Goal: Task Accomplishment & Management: Complete application form

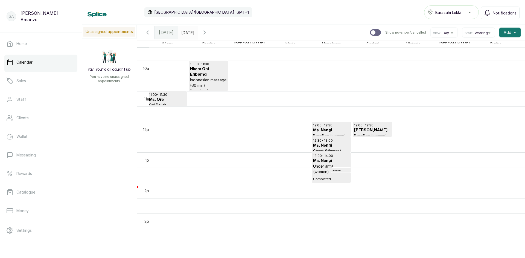
scroll to position [0, 79]
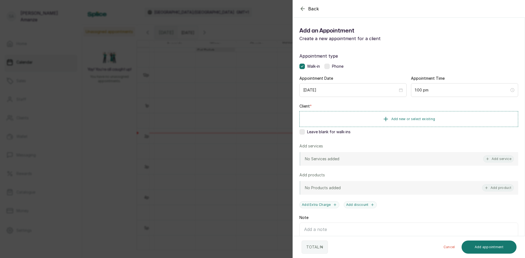
click at [260, 131] on div "Back Add Appointment Add an Appointment Create a new appointment for a client A…" at bounding box center [262, 129] width 525 height 258
click at [431, 121] on button "Add new or select existing" at bounding box center [408, 118] width 219 height 15
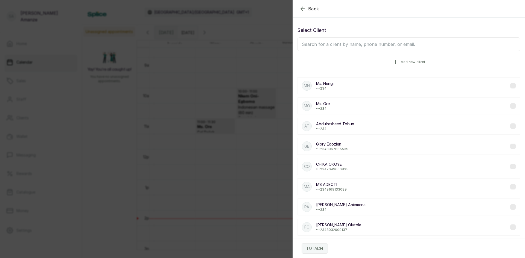
click at [364, 58] on button "Add new client" at bounding box center [408, 61] width 223 height 15
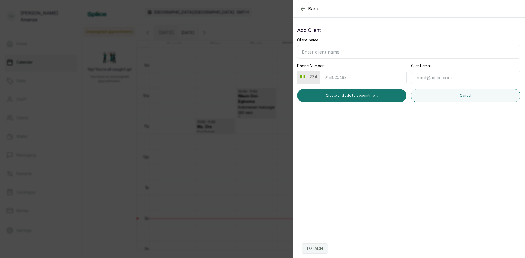
click at [304, 11] on icon "button" at bounding box center [302, 8] width 7 height 7
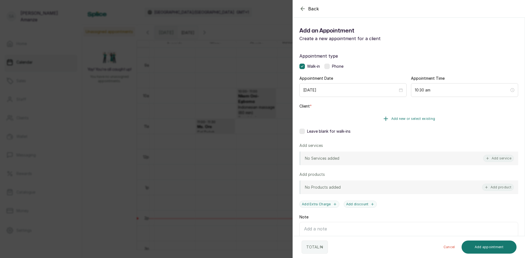
click at [352, 120] on button "Add new or select existing" at bounding box center [408, 118] width 219 height 15
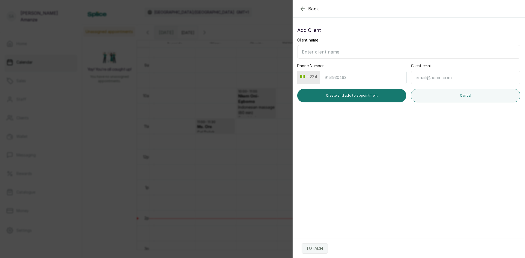
click at [333, 49] on input "Client name" at bounding box center [408, 52] width 223 height 14
click at [262, 101] on div "Back Add Appointment Add Client Client name Phone Number +234 Client email Crea…" at bounding box center [262, 129] width 525 height 258
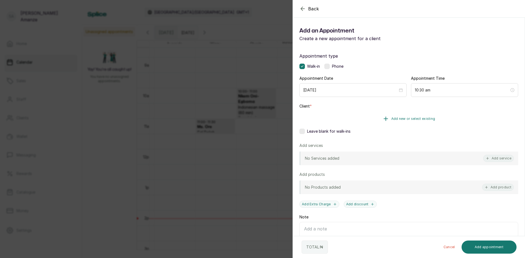
click at [336, 121] on button "Add new or select existing" at bounding box center [408, 118] width 219 height 15
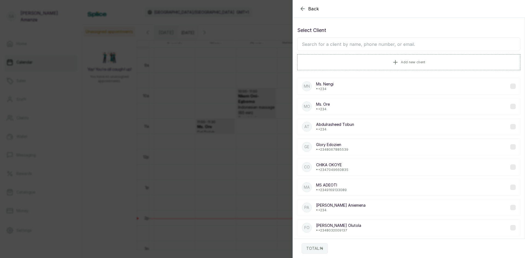
click at [334, 46] on input "text" at bounding box center [408, 44] width 223 height 14
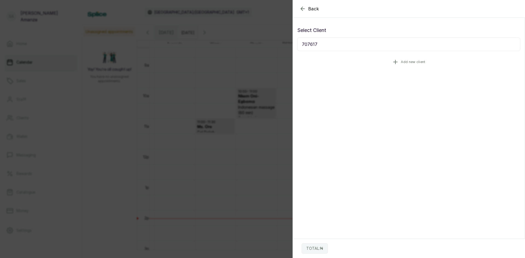
type input "707617"
click at [386, 61] on button "Add new client" at bounding box center [408, 61] width 223 height 15
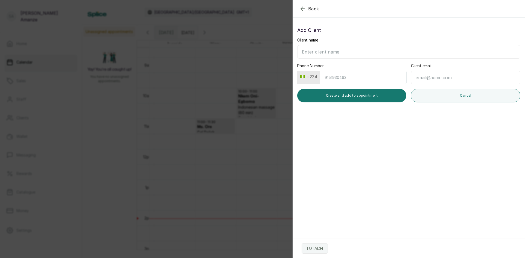
click at [345, 55] on input "Client name" at bounding box center [408, 52] width 223 height 14
type input "m"
type input "[PERSON_NAME]"
click at [350, 82] on input "Phone Number" at bounding box center [363, 77] width 87 height 13
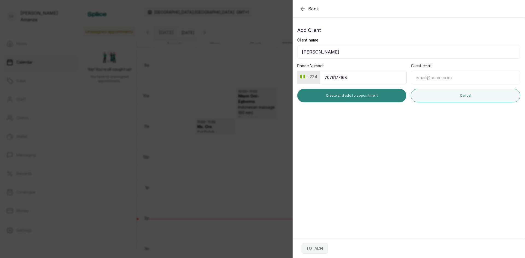
type input "7076177168"
click at [371, 96] on button "Create and add to appointment" at bounding box center [351, 96] width 109 height 14
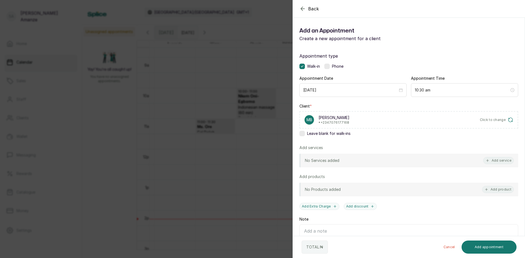
click at [486, 155] on div "No Services added Add service" at bounding box center [408, 161] width 219 height 14
click at [493, 162] on button "Add service" at bounding box center [498, 160] width 31 height 7
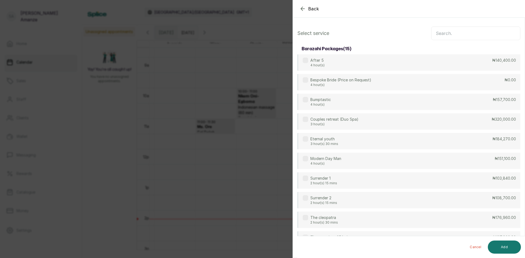
click at [451, 33] on input "text" at bounding box center [475, 34] width 89 height 14
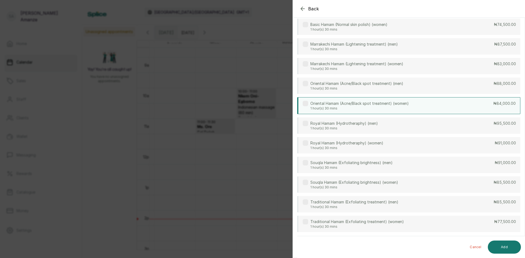
scroll to position [205, 0]
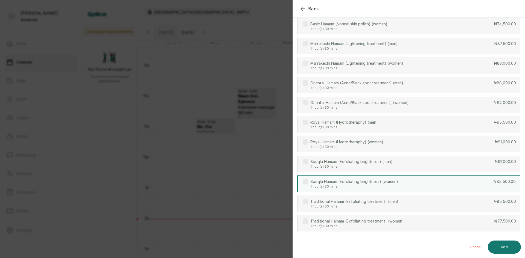
click at [330, 187] on p "1 hour(s) 30 mins" at bounding box center [354, 186] width 88 height 4
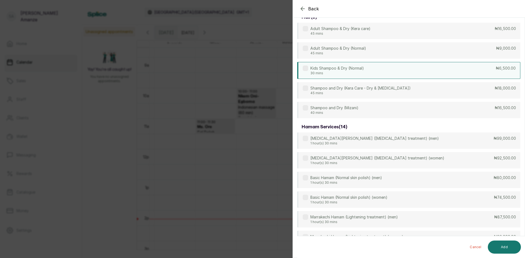
scroll to position [0, 0]
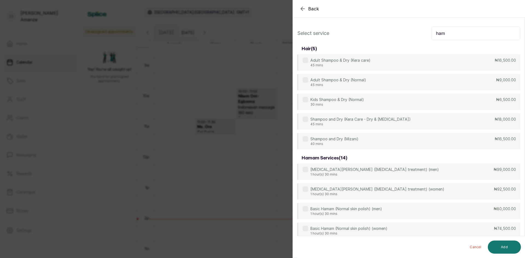
drag, startPoint x: 464, startPoint y: 31, endPoint x: 411, endPoint y: 40, distance: 53.6
click at [411, 40] on div "Select service ham hair ( 5 ) Adult Shampoo & Dry (Kera care) 45 mins ₦16,500.0…" at bounding box center [409, 231] width 232 height 419
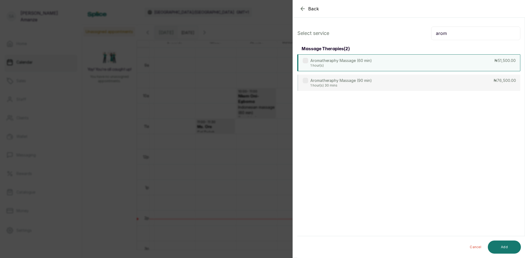
type input "arom"
click at [401, 66] on div "Aromatheraphy Massage (60 min) 1 hour(s) ₦51,500.00" at bounding box center [408, 62] width 223 height 17
click at [492, 249] on button "Add" at bounding box center [504, 247] width 33 height 13
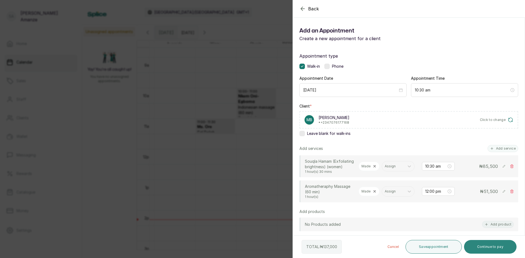
click at [493, 241] on button "Continue to pay" at bounding box center [490, 247] width 53 height 14
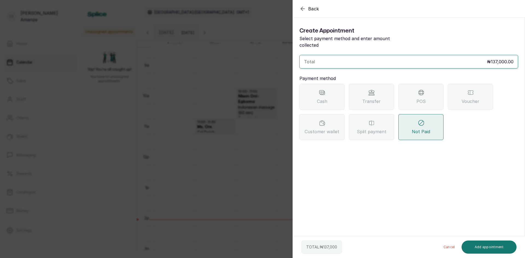
click at [437, 98] on div "POS" at bounding box center [420, 97] width 45 height 26
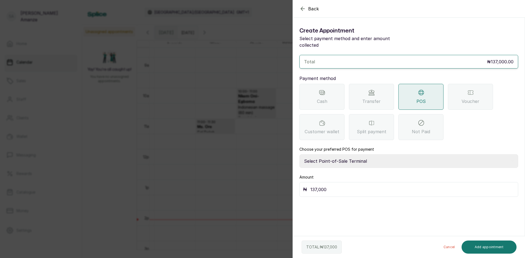
click at [354, 154] on select "Select Point-of-Sale Terminal [GEOGRAPHIC_DATA] POS Paystack-Titan Access POS A…" at bounding box center [408, 161] width 219 height 14
select select "4d1b21be-96f6-4525-8484-90dd038af117"
click at [299, 154] on select "Select Point-of-Sale Terminal [GEOGRAPHIC_DATA] POS Paystack-Titan Access POS A…" at bounding box center [408, 161] width 219 height 14
click at [493, 250] on button "Add appointment" at bounding box center [488, 247] width 55 height 13
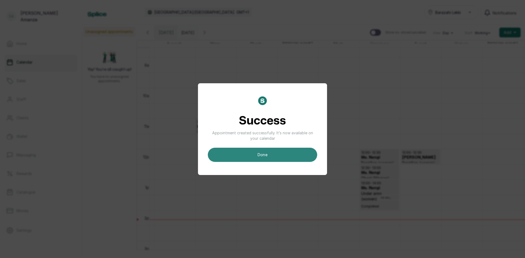
click at [279, 149] on button "done" at bounding box center [262, 155] width 109 height 14
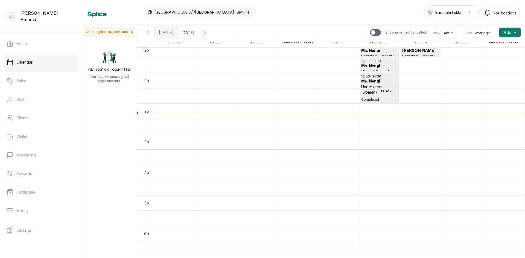
scroll to position [375, 0]
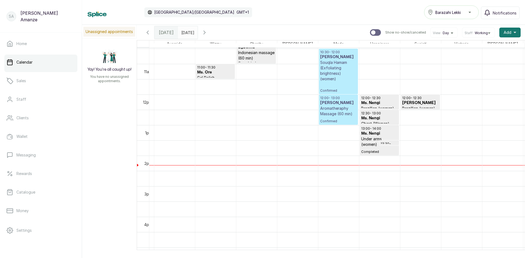
click at [331, 71] on p "Souqla Hamam (Exfoliating brightness) (women)" at bounding box center [338, 71] width 36 height 22
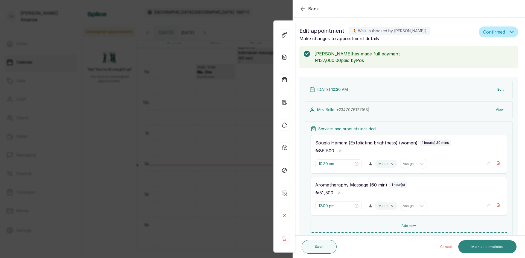
click at [470, 244] on button "Mark as completed" at bounding box center [487, 246] width 58 height 13
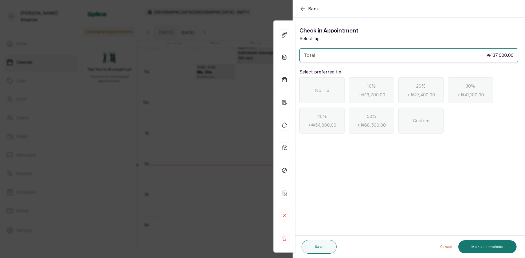
click at [319, 88] on span "No Tip" at bounding box center [322, 90] width 14 height 7
drag, startPoint x: 485, startPoint y: 251, endPoint x: 484, endPoint y: 248, distance: 3.1
click at [485, 250] on button "Mark as completed" at bounding box center [487, 246] width 58 height 13
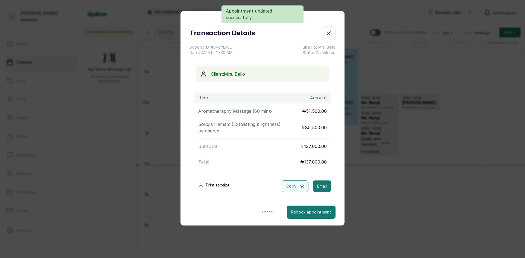
click at [327, 33] on icon "button" at bounding box center [328, 33] width 7 height 7
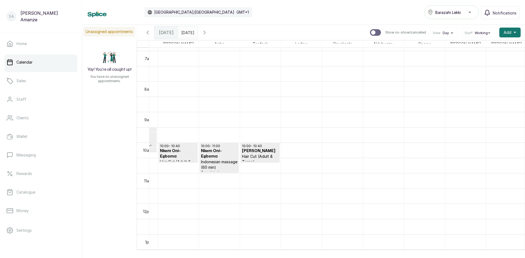
scroll to position [211, 647]
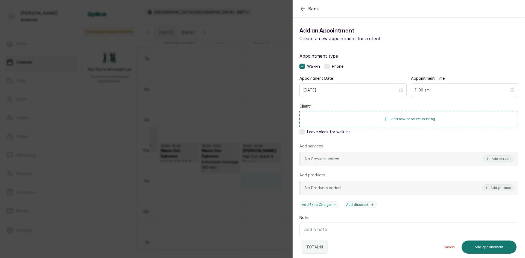
click at [266, 193] on div "Back Add Appointment Add an Appointment Create a new appointment for a client A…" at bounding box center [262, 129] width 525 height 258
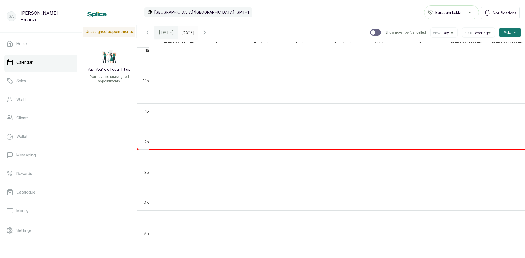
scroll to position [348, 0]
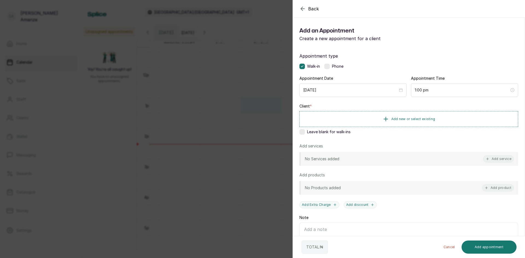
drag, startPoint x: 302, startPoint y: 133, endPoint x: 449, endPoint y: 143, distance: 146.9
click at [307, 133] on div "Leave blank for walk-ins" at bounding box center [408, 131] width 219 height 5
click at [484, 157] on button "Add service" at bounding box center [498, 159] width 31 height 7
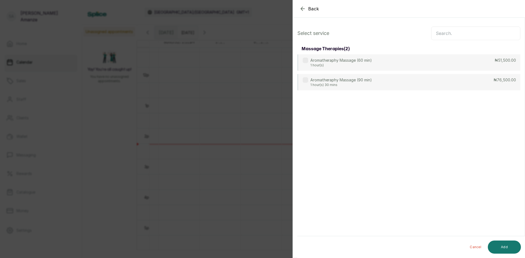
click at [446, 31] on input "text" at bounding box center [475, 34] width 89 height 14
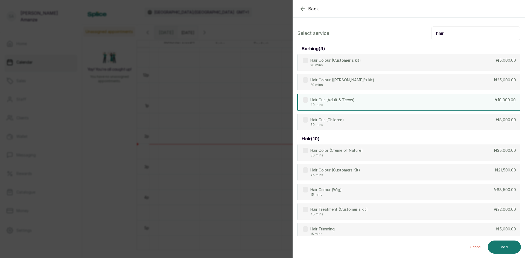
type input "hair"
click at [383, 103] on div "Hair Cut (Adult & Teens) 40 mins ₦10,000.00" at bounding box center [408, 102] width 223 height 17
click at [514, 248] on button "Add" at bounding box center [504, 247] width 33 height 13
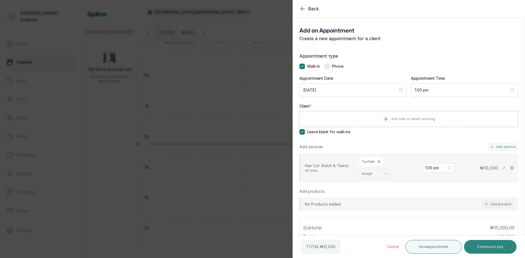
click at [482, 246] on button "Continue to pay" at bounding box center [490, 247] width 53 height 14
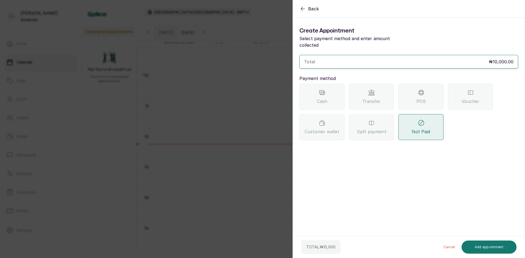
click at [415, 91] on div "POS" at bounding box center [420, 97] width 45 height 26
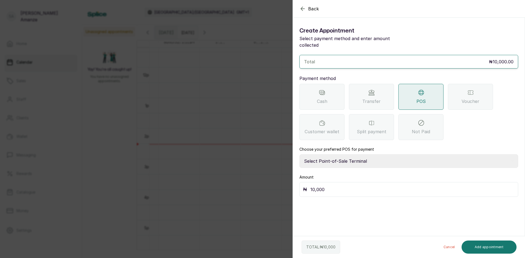
click at [363, 154] on select "Select Point-of-Sale Terminal [GEOGRAPHIC_DATA] POS Paystack-Titan Access POS A…" at bounding box center [408, 161] width 219 height 14
select select "4d1b21be-96f6-4525-8484-90dd038af117"
click at [299, 154] on select "Select Point-of-Sale Terminal [GEOGRAPHIC_DATA] POS Paystack-Titan Access POS A…" at bounding box center [408, 161] width 219 height 14
click at [486, 247] on button "Add appointment" at bounding box center [488, 247] width 55 height 13
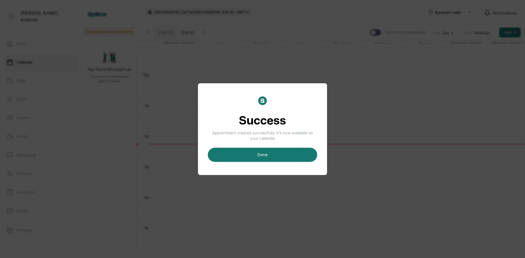
click at [290, 151] on button "done" at bounding box center [262, 155] width 109 height 14
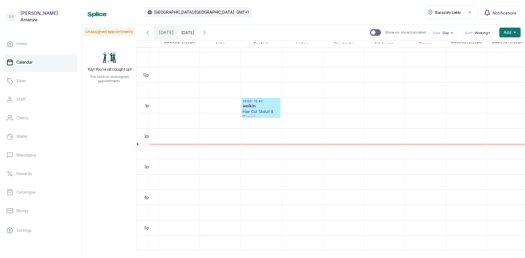
click at [267, 108] on h3 "walkin" at bounding box center [261, 106] width 36 height 5
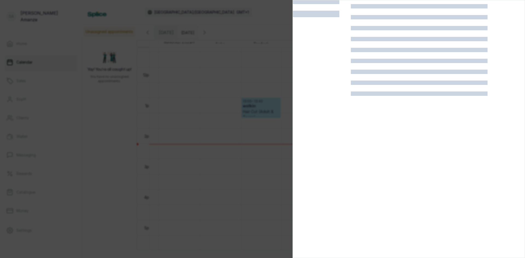
scroll to position [0, 0]
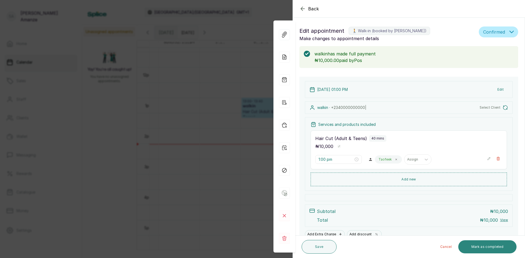
click at [491, 249] on button "Mark as completed" at bounding box center [487, 246] width 58 height 13
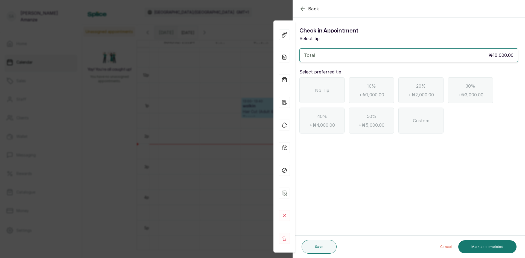
click at [331, 96] on div "No Tip" at bounding box center [321, 90] width 45 height 26
click at [479, 241] on div "Cancel Mark as completed" at bounding box center [428, 246] width 178 height 17
click at [481, 244] on button "Mark as completed" at bounding box center [487, 246] width 58 height 13
